Goal: Task Accomplishment & Management: Manage account settings

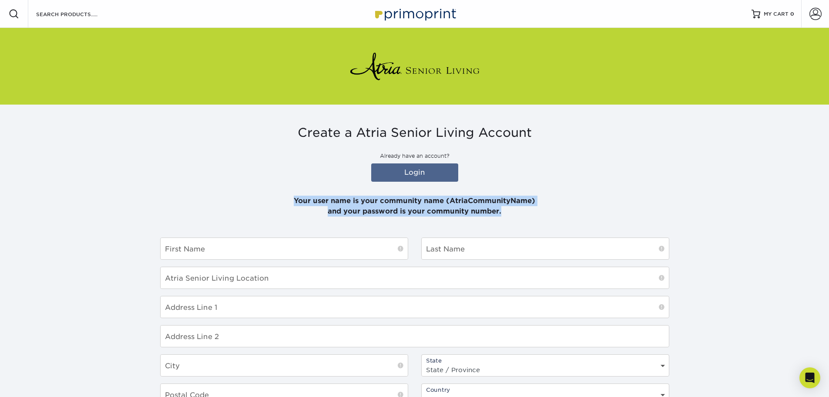
drag, startPoint x: 341, startPoint y: 203, endPoint x: 534, endPoint y: 207, distance: 192.9
click at [534, 207] on p "Your user name is your community name (AtriaCommunityName) and your password is…" at bounding box center [414, 200] width 509 height 31
click at [423, 178] on link "Login" at bounding box center [414, 172] width 87 height 18
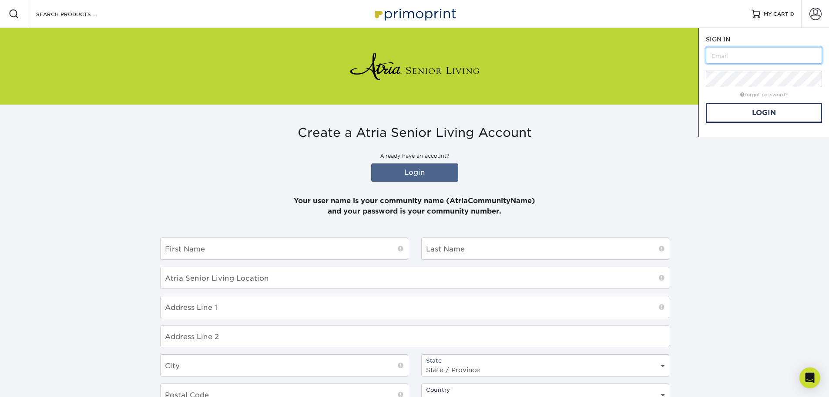
click at [729, 57] on input "text" at bounding box center [764, 55] width 116 height 17
type input "atriacampanadelrio"
